Goal: Transaction & Acquisition: Book appointment/travel/reservation

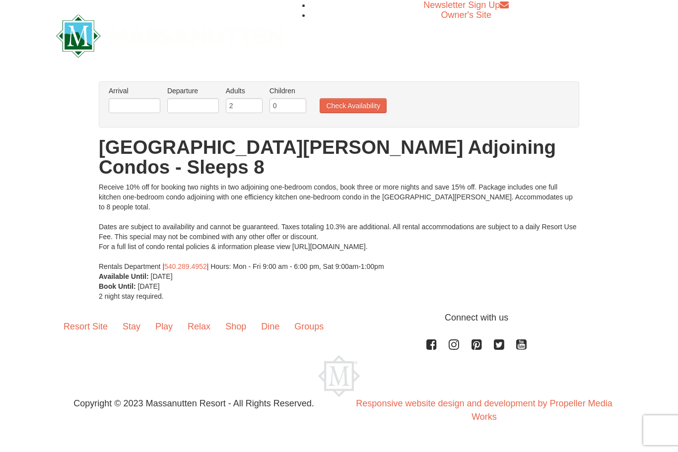
click at [164, 84] on div "Arrival Please format dates MM/DD/YYYY Please format dates MM/DD/YYYY Departure…" at bounding box center [339, 104] width 480 height 46
click at [147, 103] on input "text" at bounding box center [135, 105] width 52 height 15
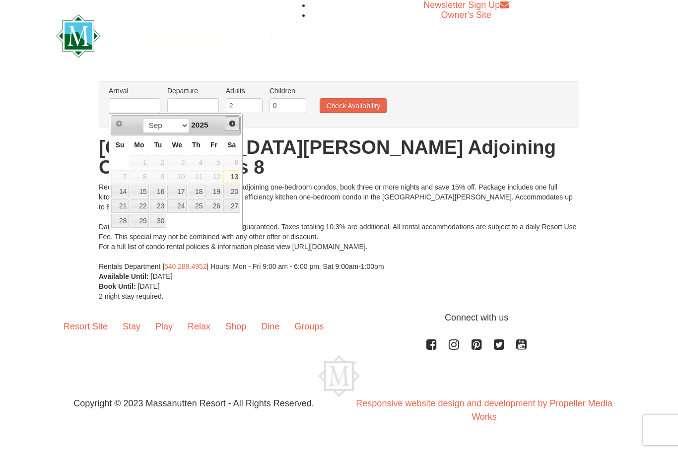
click at [232, 124] on span "Next" at bounding box center [232, 124] width 8 height 8
click at [180, 194] on link "15" at bounding box center [176, 192] width 19 height 14
type input "[DATE]"
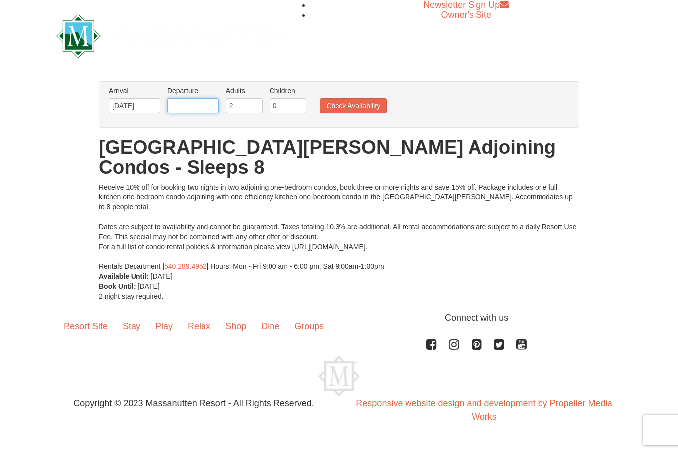
click at [203, 107] on input "text" at bounding box center [193, 105] width 52 height 15
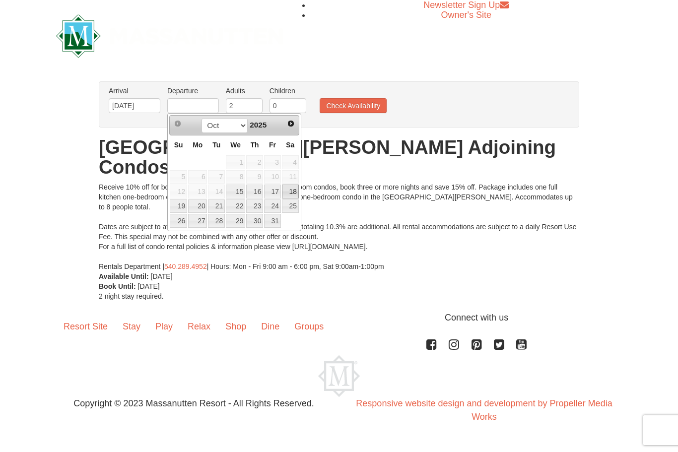
click at [294, 189] on link "18" at bounding box center [290, 192] width 17 height 14
type input "[DATE]"
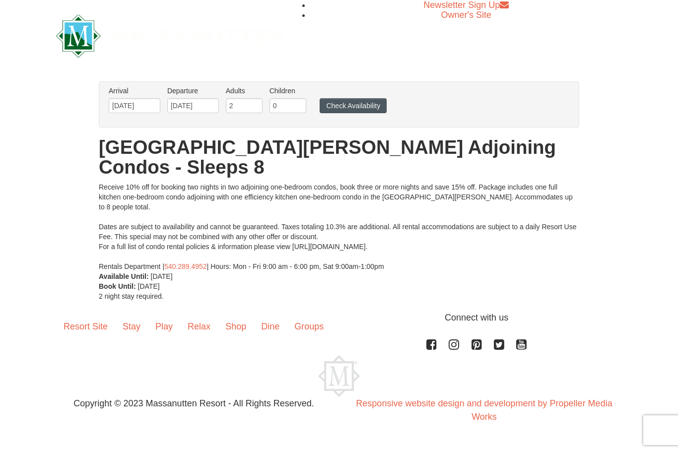
click at [366, 107] on button "Check Availability" at bounding box center [353, 105] width 67 height 15
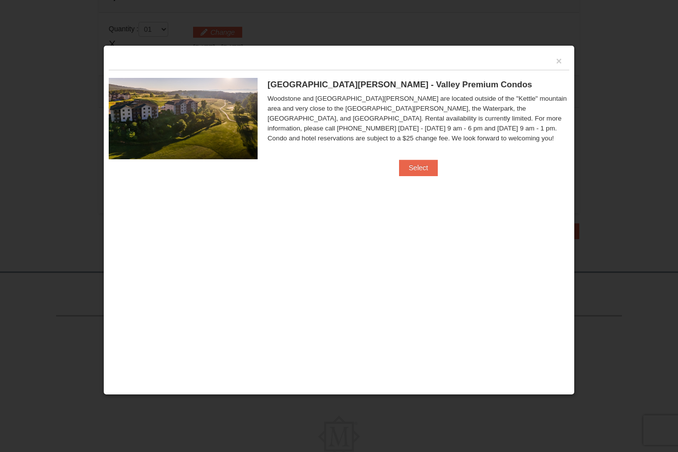
scroll to position [314, 0]
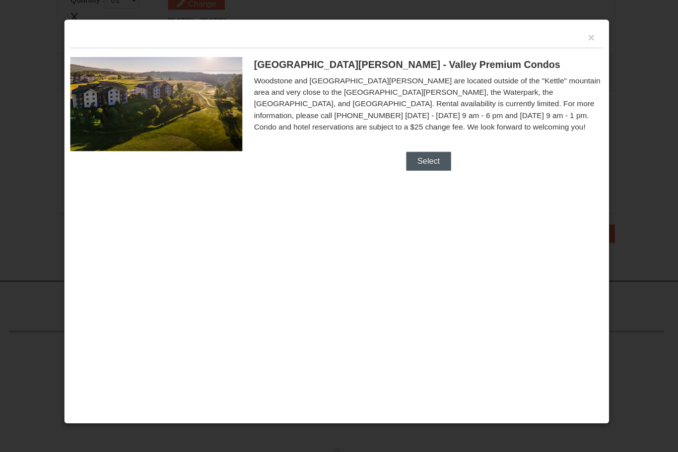
click at [399, 160] on button "Select" at bounding box center [418, 168] width 39 height 16
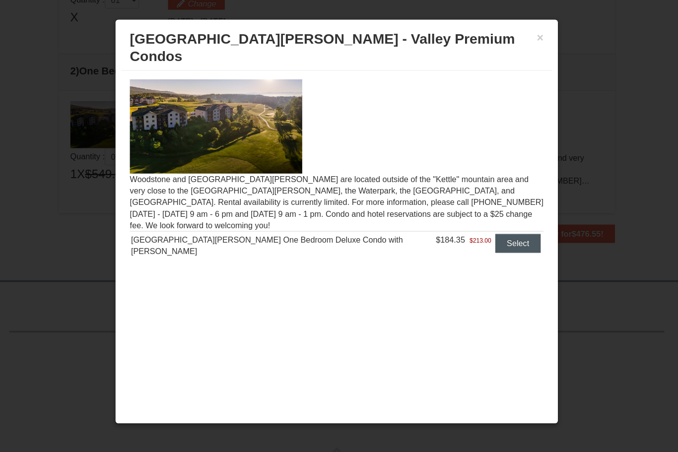
click at [476, 231] on button "Select" at bounding box center [495, 239] width 39 height 16
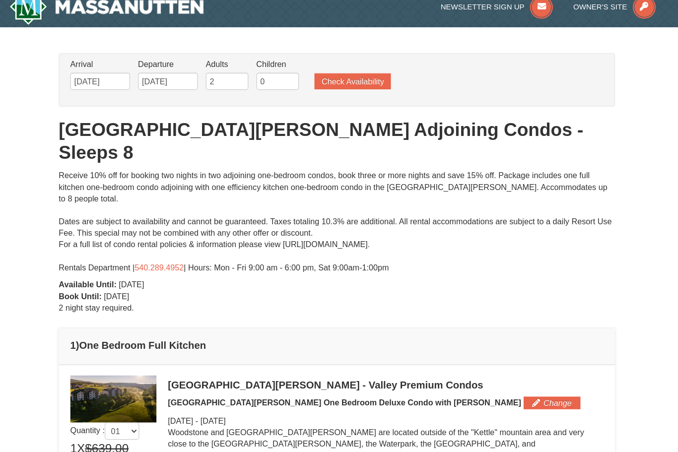
scroll to position [0, 0]
